Goal: Task Accomplishment & Management: Use online tool/utility

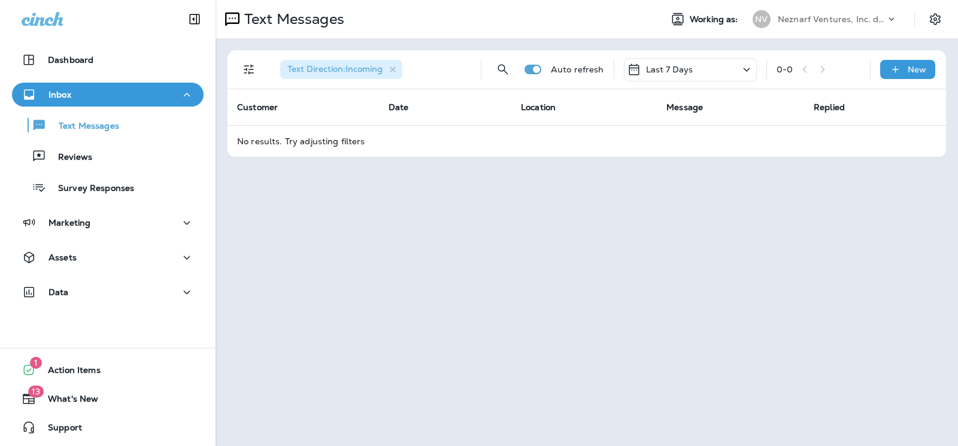
click at [901, 272] on div "Text Messages Working as: NV Neznarf Ventures, Inc. dba The Pit Crew Automotive…" at bounding box center [587, 223] width 742 height 446
click at [861, 245] on div "Text Messages Working as: NV Neznarf Ventures, Inc. dba The Pit Crew Automotive…" at bounding box center [587, 223] width 742 height 446
click at [87, 98] on div "Inbox" at bounding box center [108, 94] width 172 height 15
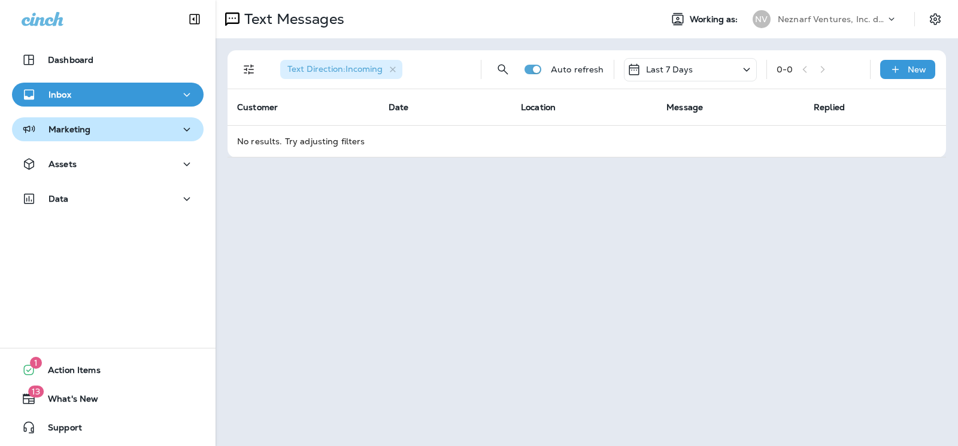
click at [82, 131] on p "Marketing" at bounding box center [69, 130] width 42 height 10
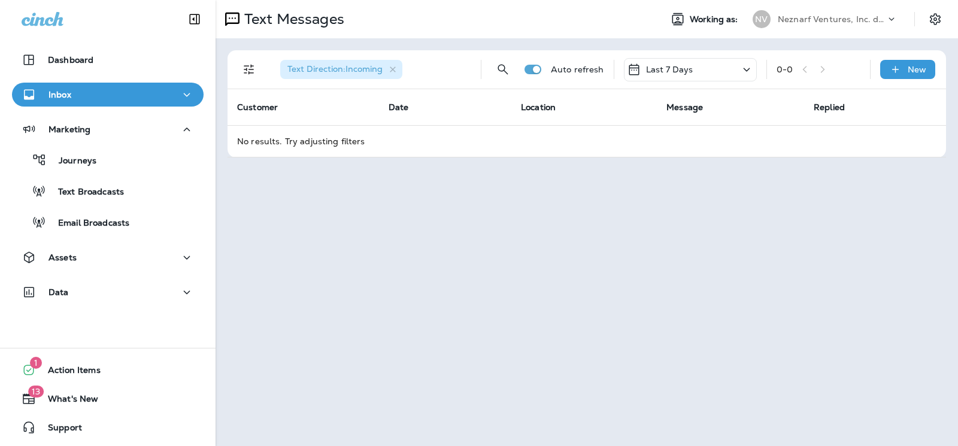
click at [102, 99] on div "Inbox" at bounding box center [108, 94] width 172 height 15
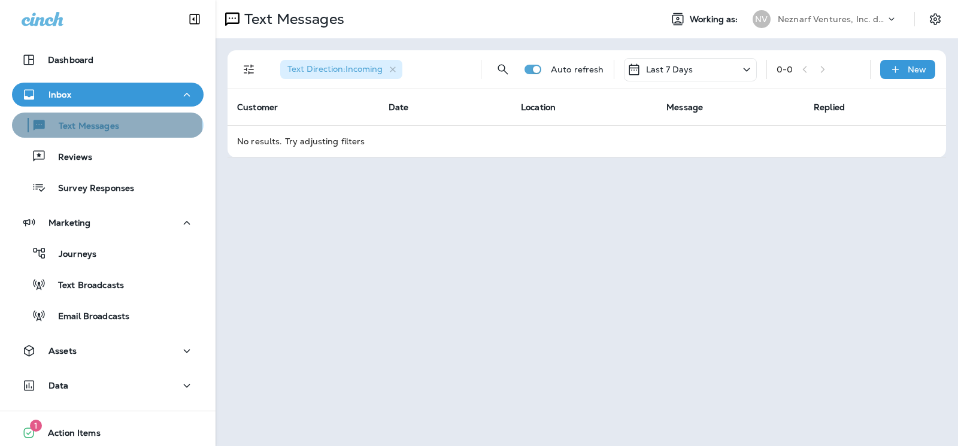
click at [101, 126] on p "Text Messages" at bounding box center [83, 126] width 72 height 11
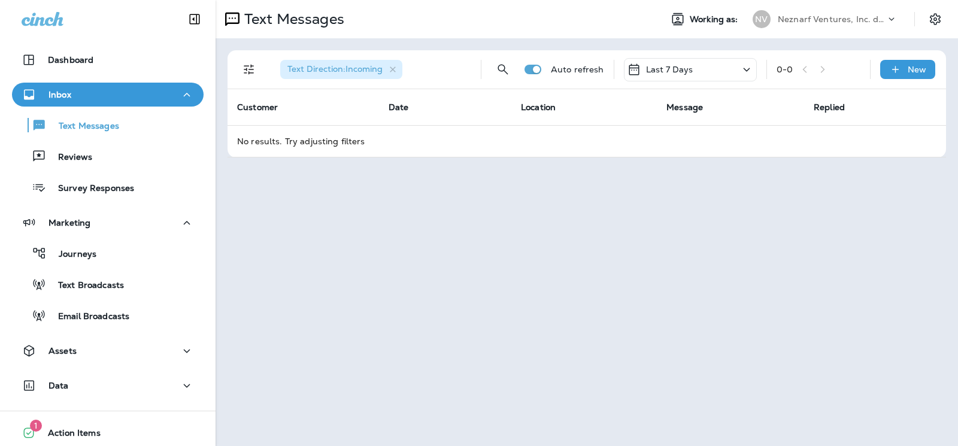
click at [742, 68] on icon at bounding box center [746, 69] width 14 height 15
click at [663, 143] on div "Last 24 Hours" at bounding box center [690, 131] width 187 height 24
click at [743, 74] on icon at bounding box center [746, 69] width 14 height 15
click at [689, 191] on div "Last 30 Days" at bounding box center [690, 179] width 187 height 24
